Goal: Information Seeking & Learning: Learn about a topic

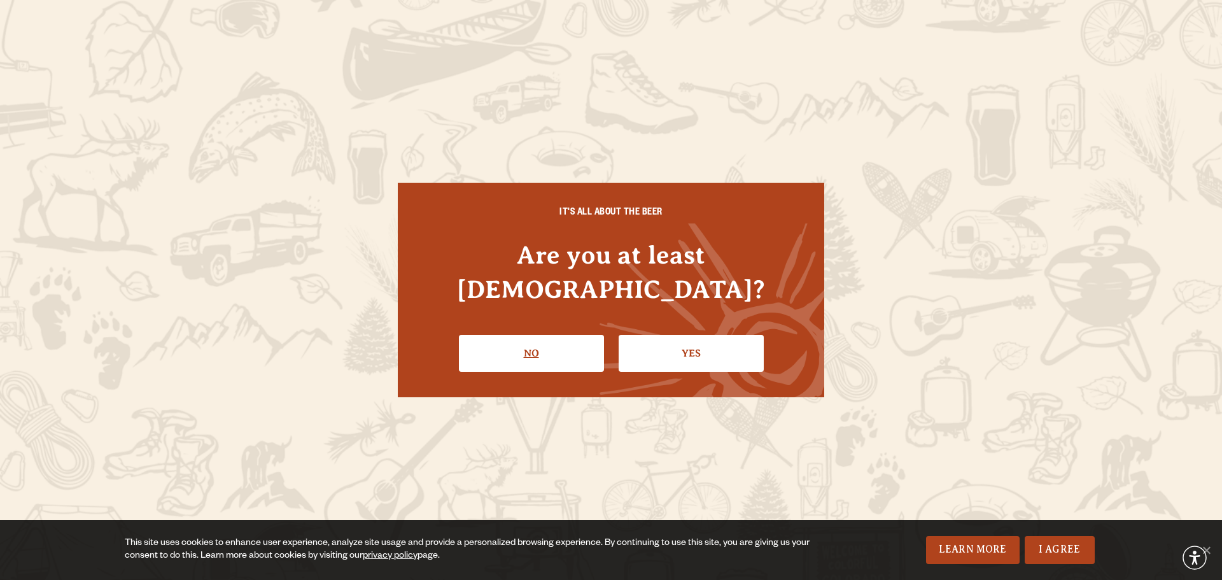
click at [512, 352] on link "No" at bounding box center [531, 353] width 145 height 37
click at [630, 343] on link "Yes" at bounding box center [690, 353] width 145 height 37
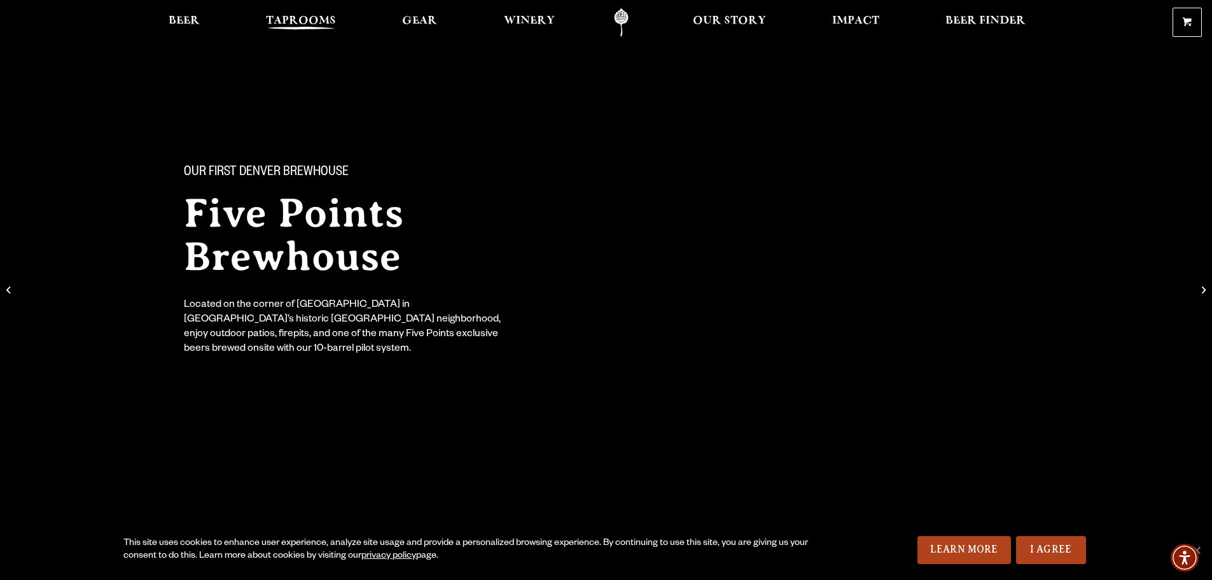
click at [285, 18] on span "Taprooms" at bounding box center [301, 21] width 70 height 10
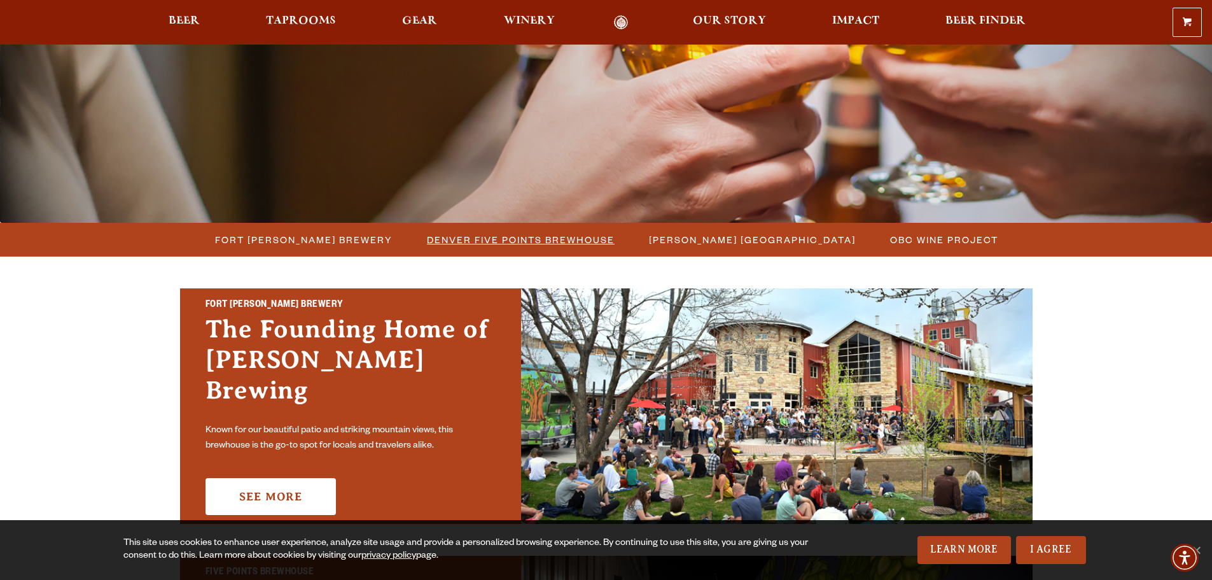
scroll to position [254, 0]
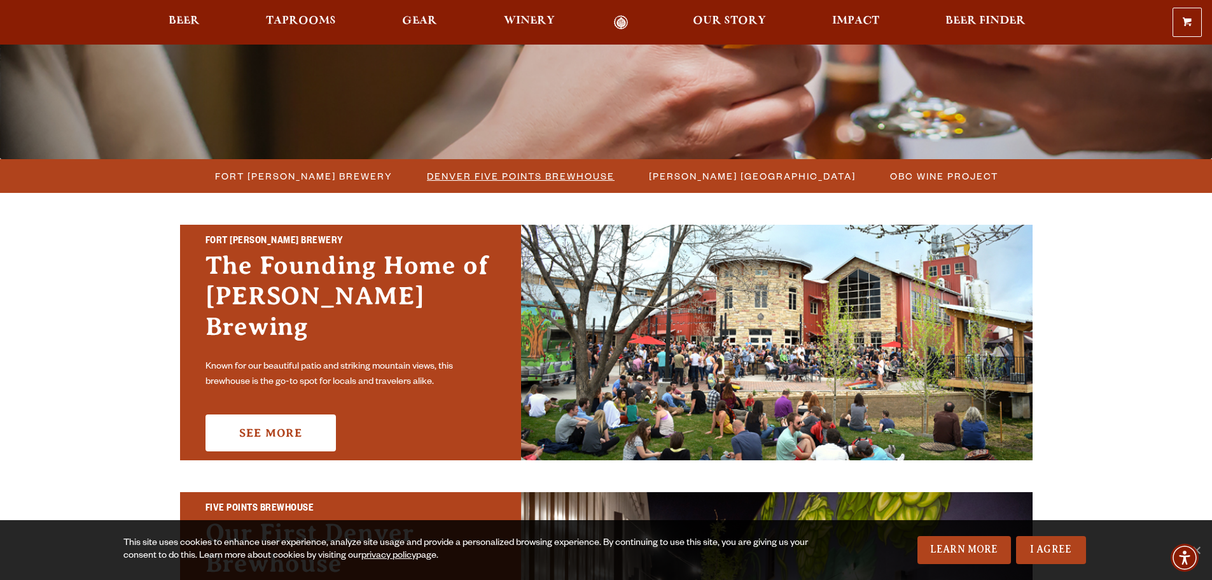
click at [489, 176] on span "Denver Five Points Brewhouse" at bounding box center [521, 176] width 188 height 18
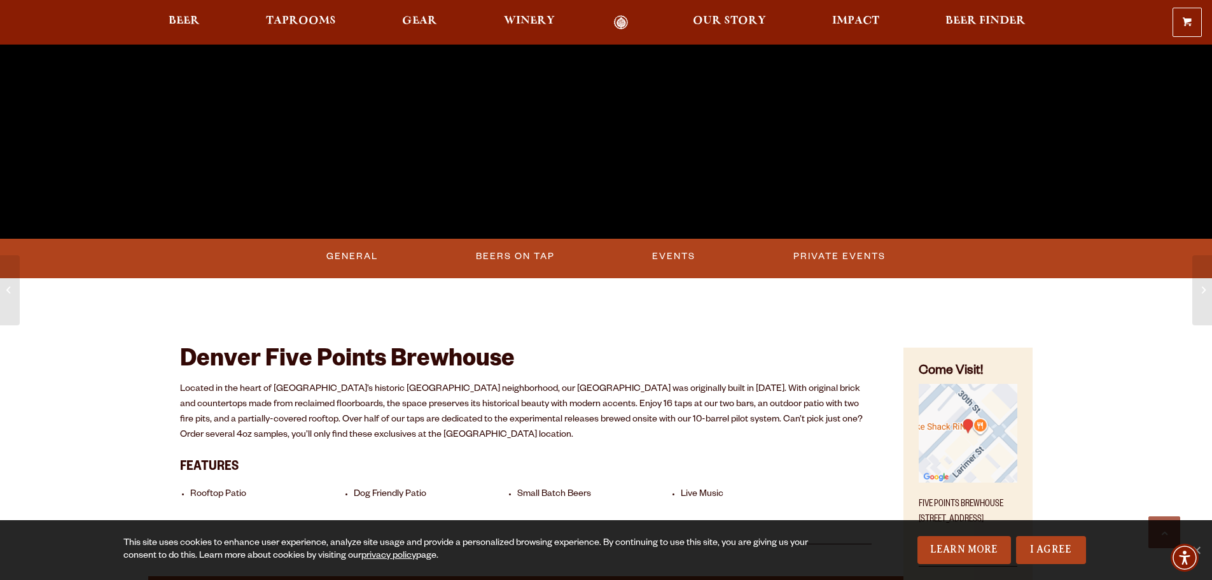
scroll to position [445, 0]
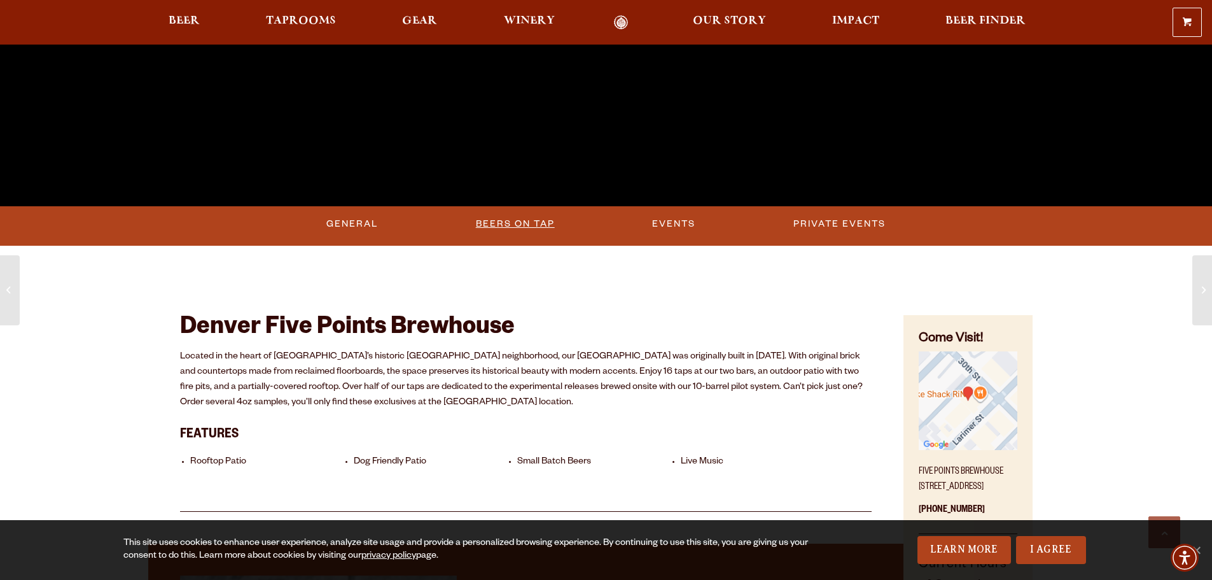
click at [531, 215] on link "Beers on Tap" at bounding box center [515, 223] width 89 height 29
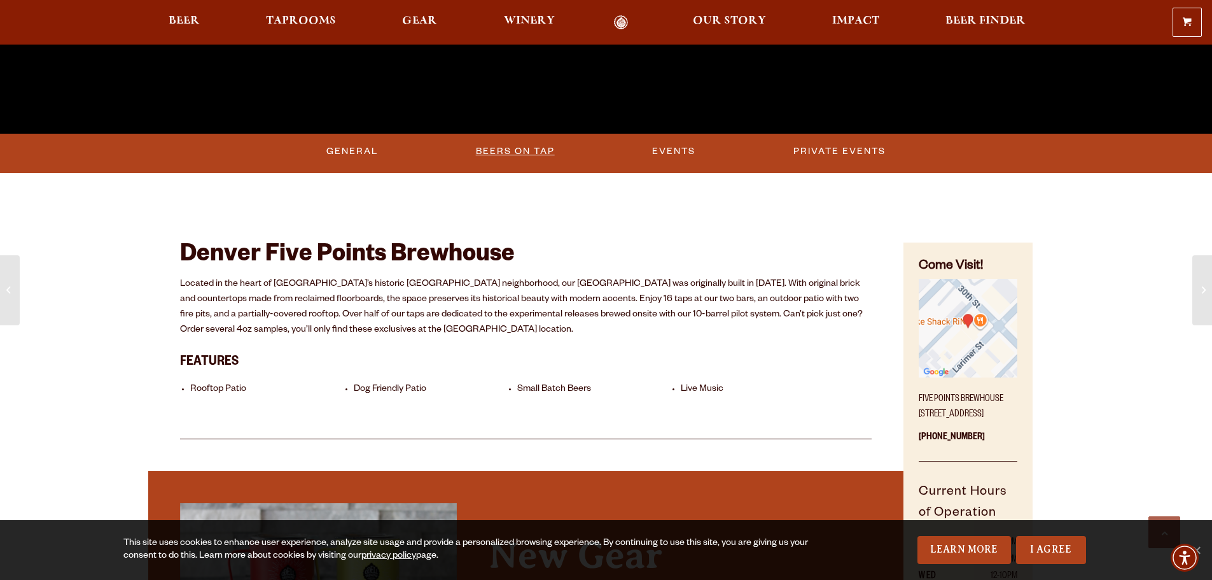
scroll to position [509, 0]
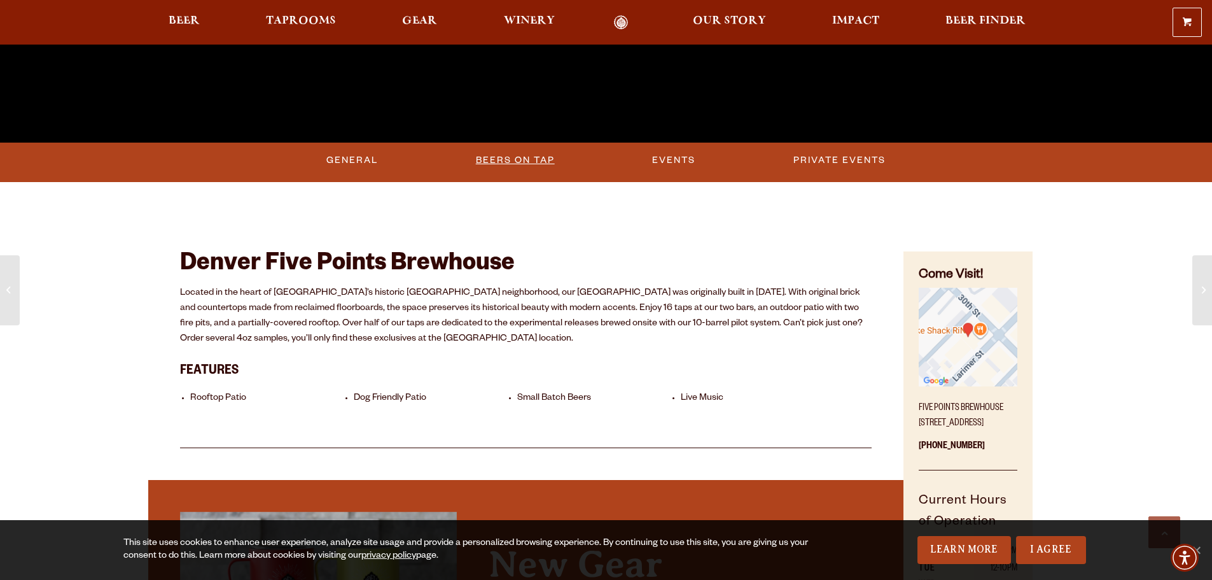
click at [521, 159] on link "Beers on Tap" at bounding box center [515, 160] width 89 height 29
click at [538, 164] on link "Beers on Tap" at bounding box center [517, 160] width 112 height 29
click at [540, 158] on link "Beers on Tap" at bounding box center [517, 160] width 112 height 29
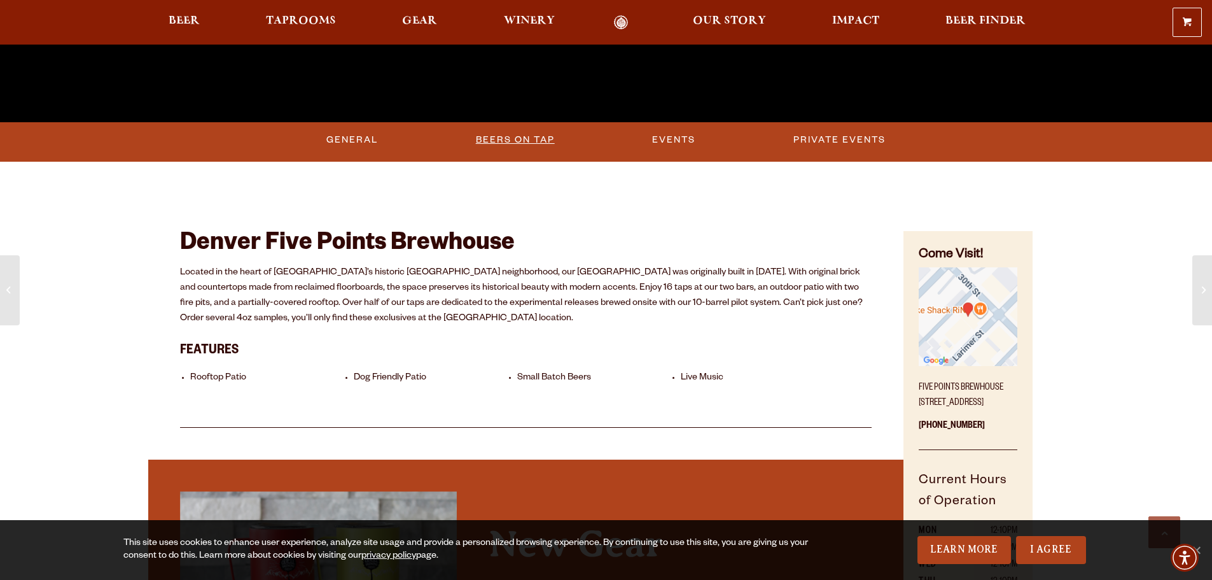
scroll to position [573, 0]
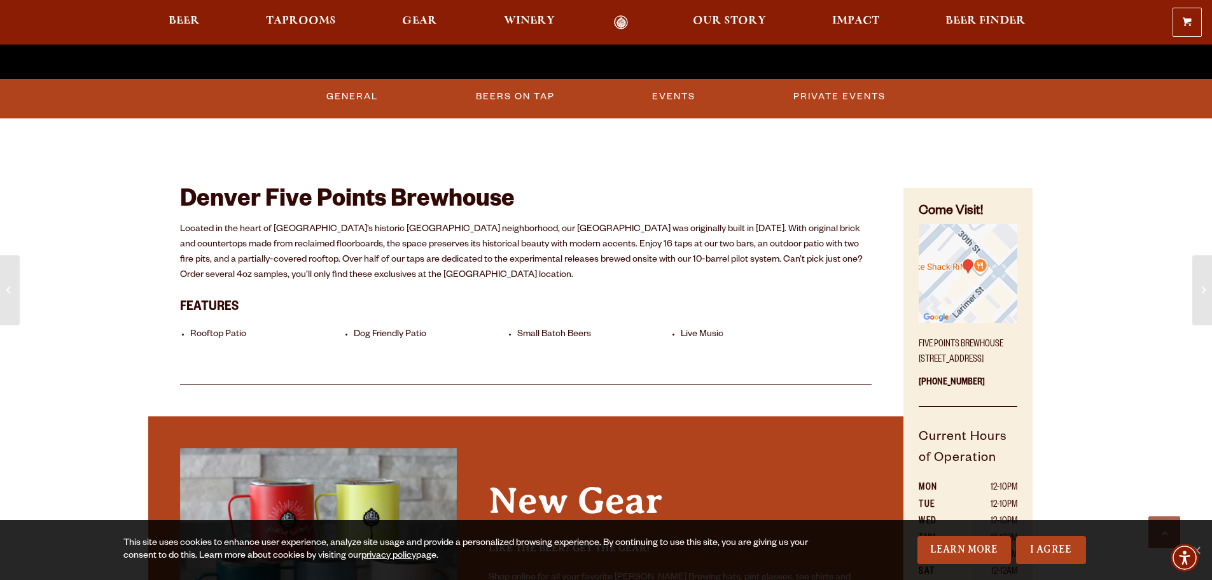
click at [386, 332] on li "Dog Friendly Patio" at bounding box center [432, 335] width 157 height 12
click at [233, 326] on ul "Rooftop Patio Dog Friendly Patio Small Batch Beers Live Music" at bounding box center [526, 333] width 692 height 29
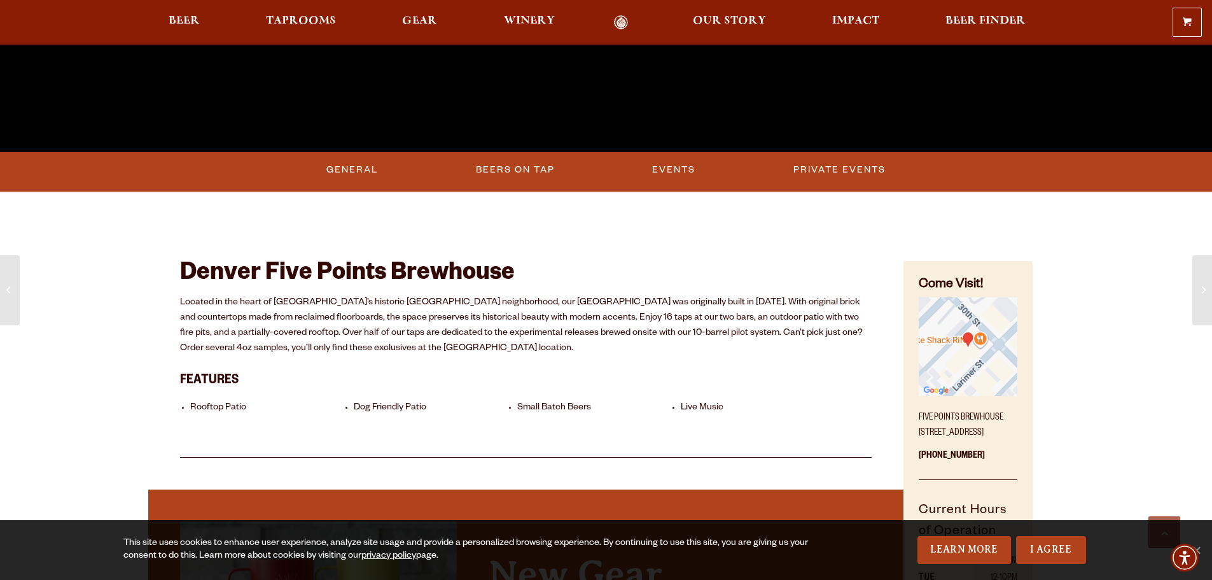
scroll to position [445, 0]
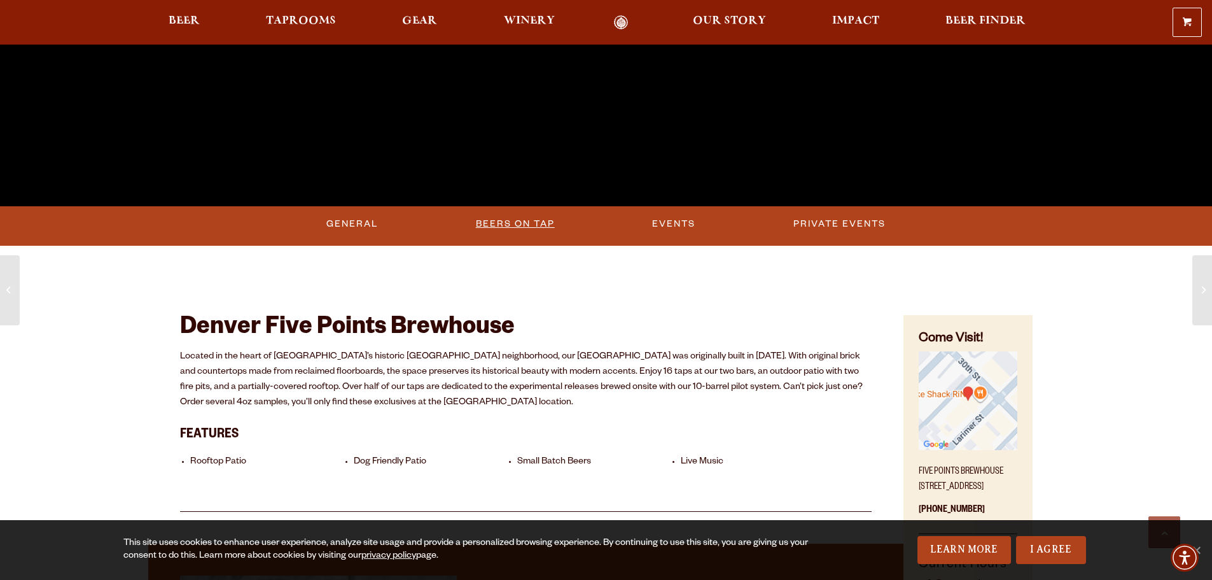
click at [512, 224] on link "Beers on Tap" at bounding box center [515, 223] width 89 height 29
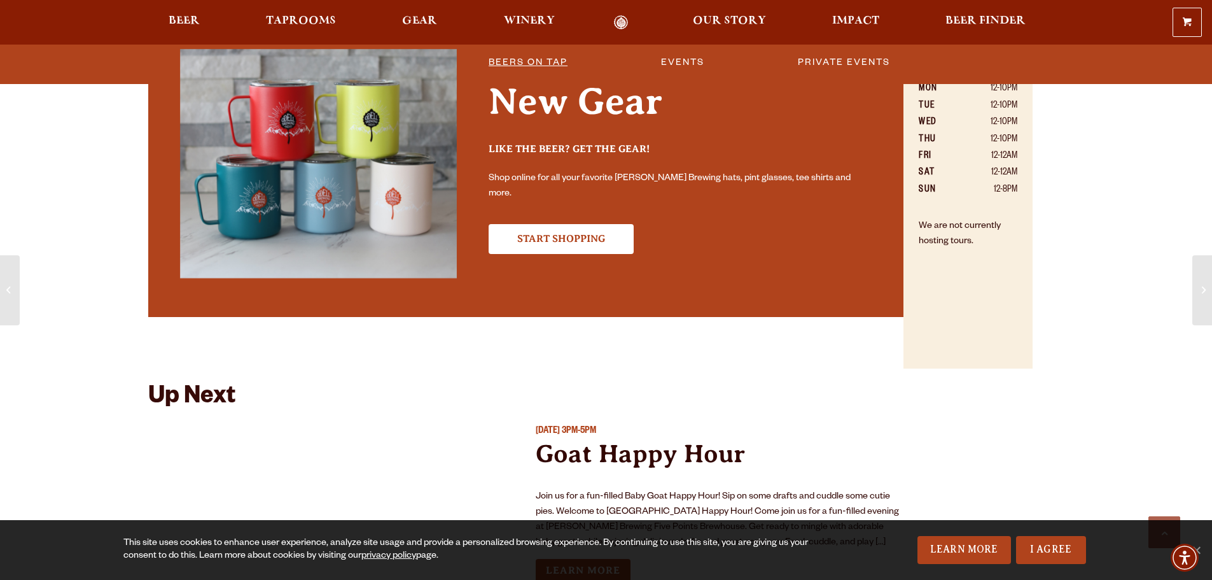
scroll to position [763, 0]
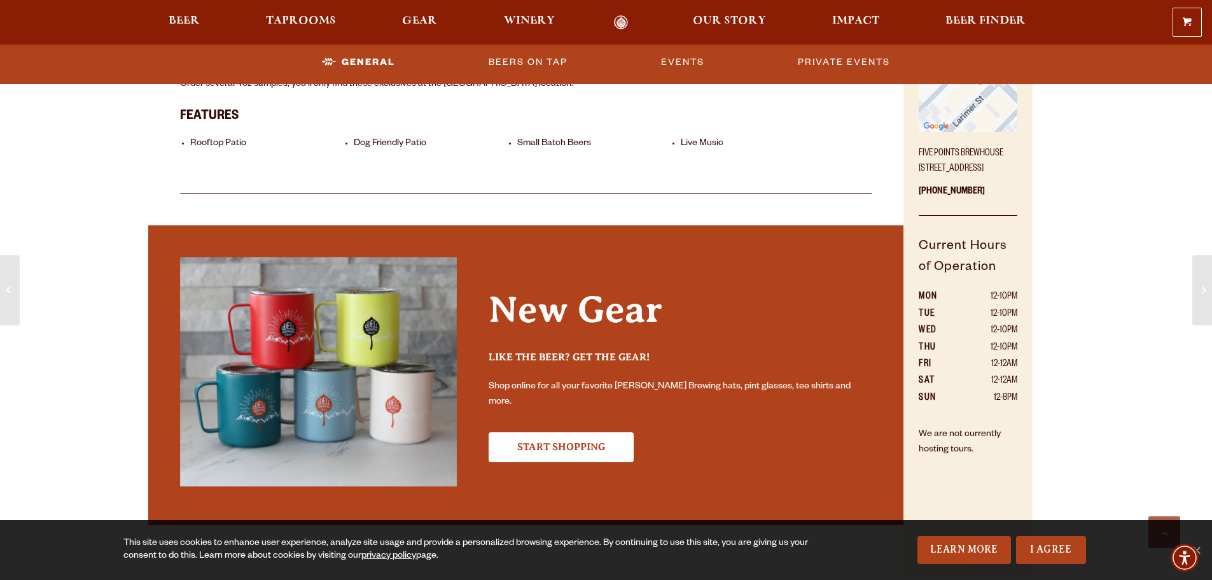
click at [548, 141] on li "Small Batch Beers" at bounding box center [595, 144] width 157 height 12
click at [697, 146] on li "Live Music" at bounding box center [759, 144] width 157 height 12
click at [370, 144] on li "Dog Friendly Patio" at bounding box center [432, 144] width 157 height 12
click at [202, 140] on li "Rooftop Patio" at bounding box center [268, 144] width 157 height 12
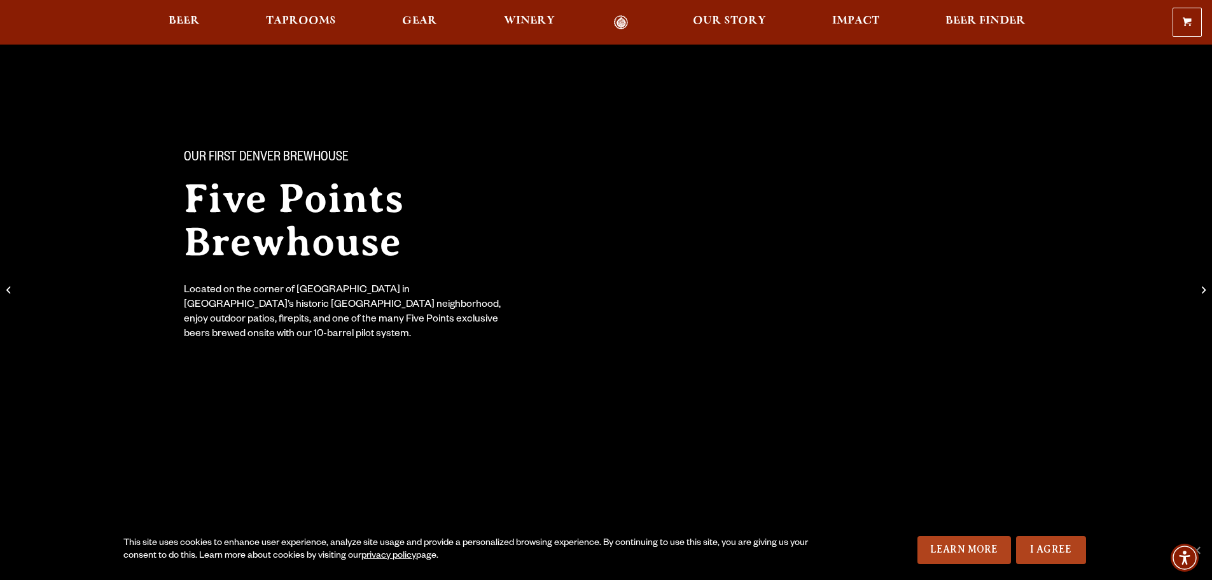
scroll to position [0, 0]
